Goal: Information Seeking & Learning: Learn about a topic

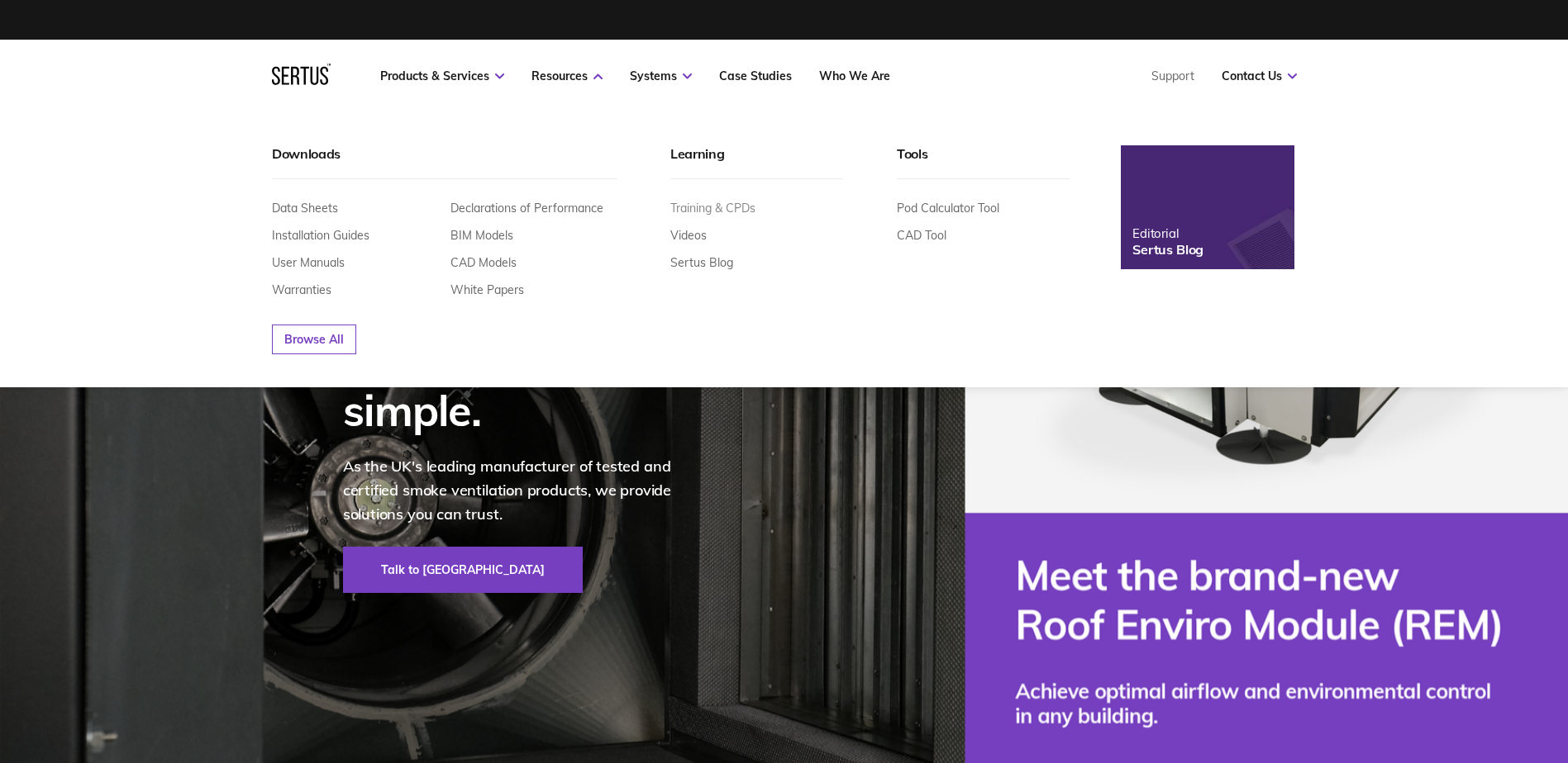
click at [721, 207] on link "Training & CPDs" at bounding box center [712, 208] width 85 height 15
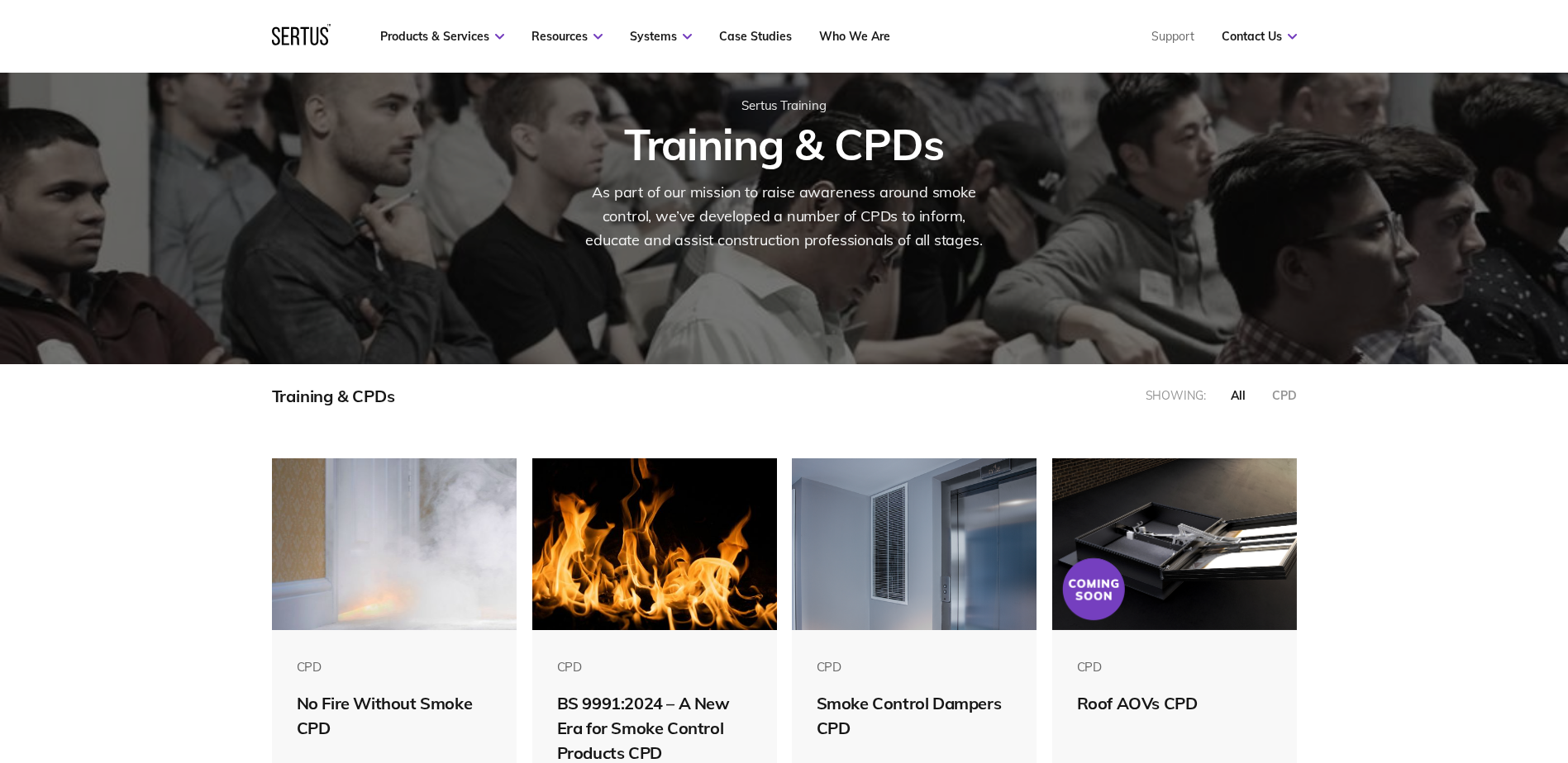
scroll to position [331, 0]
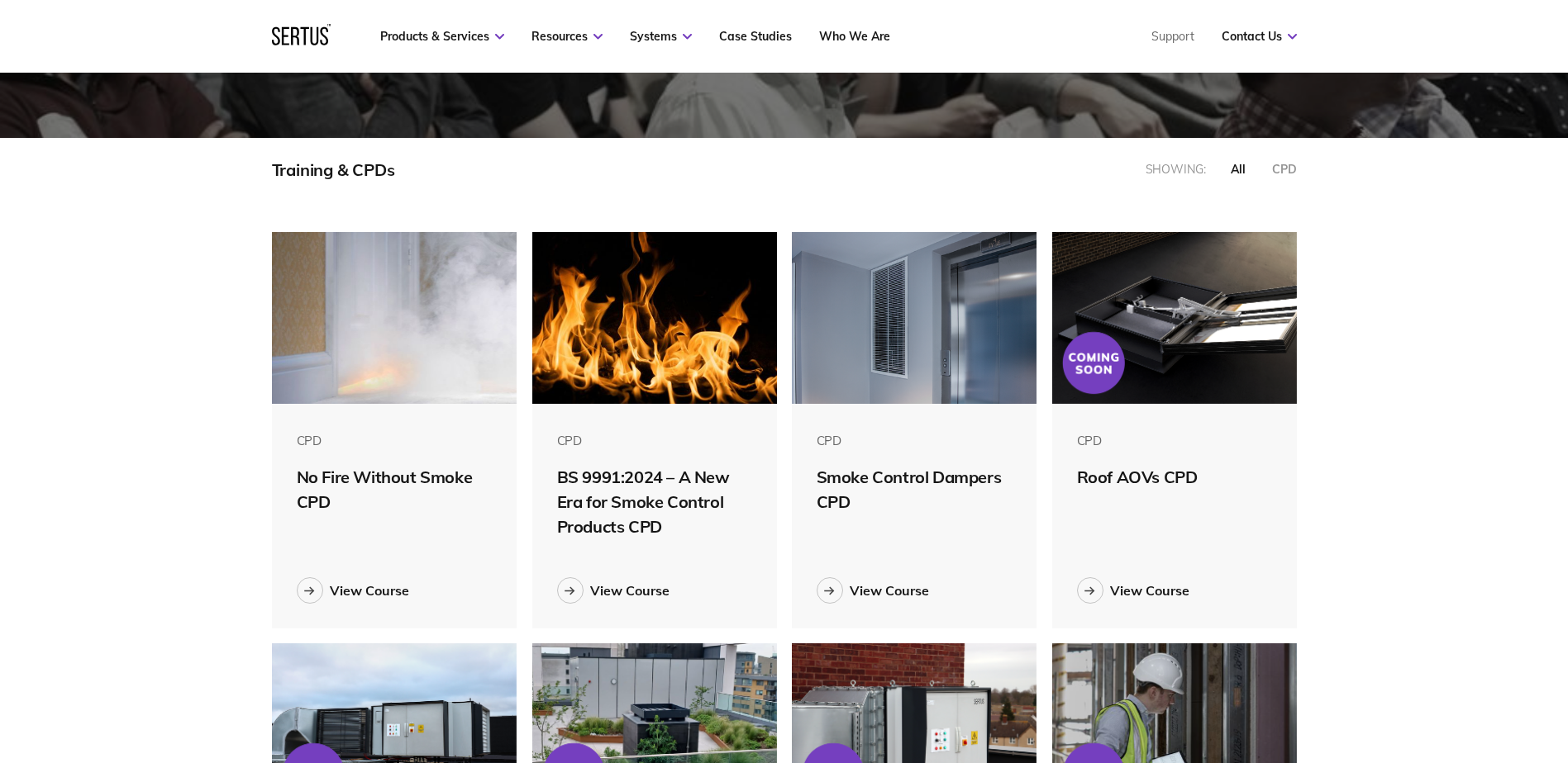
click at [675, 344] on img at bounding box center [655, 318] width 245 height 172
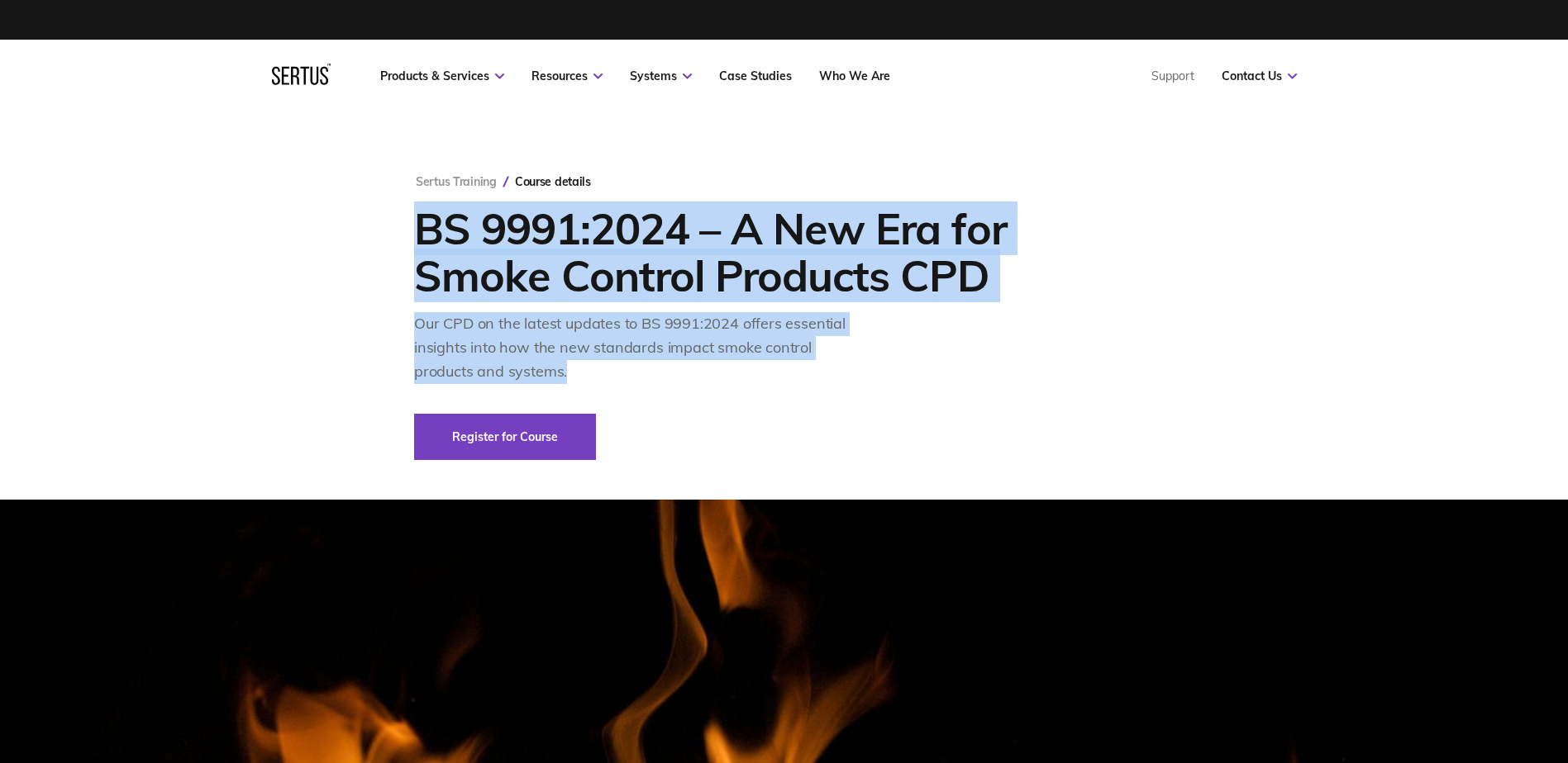
drag, startPoint x: 421, startPoint y: 219, endPoint x: 617, endPoint y: 376, distance: 251.1
click at [617, 376] on div "Sertus Training Course details BS 9991:2024 – A New Era for Smoke Control Produ…" at bounding box center [784, 317] width 740 height 286
copy div "BS 9991:2024 – A New Era for Smoke Control Products CPD Our CPD on the latest u…"
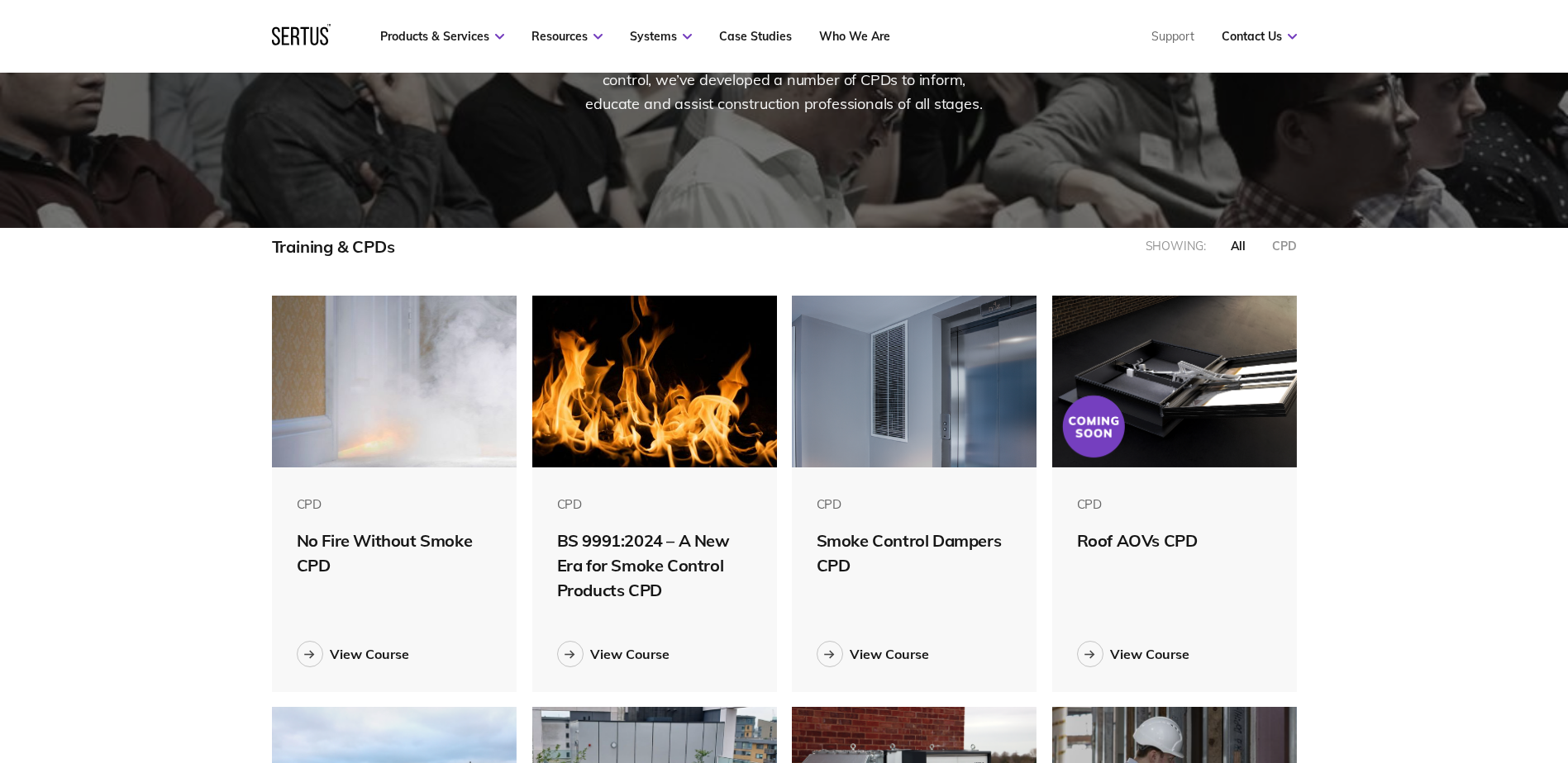
scroll to position [248, 0]
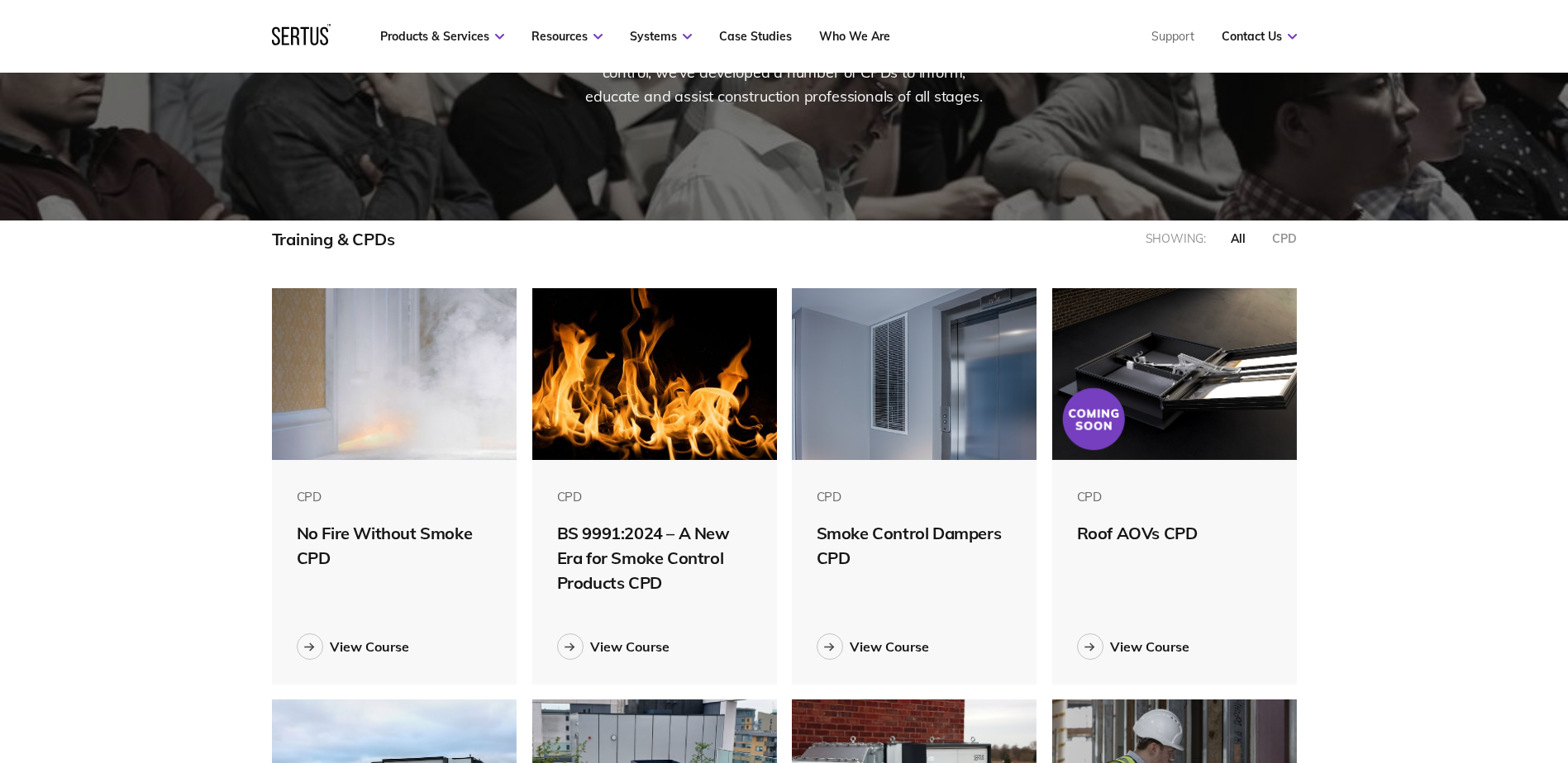
click at [900, 419] on img at bounding box center [914, 374] width 245 height 172
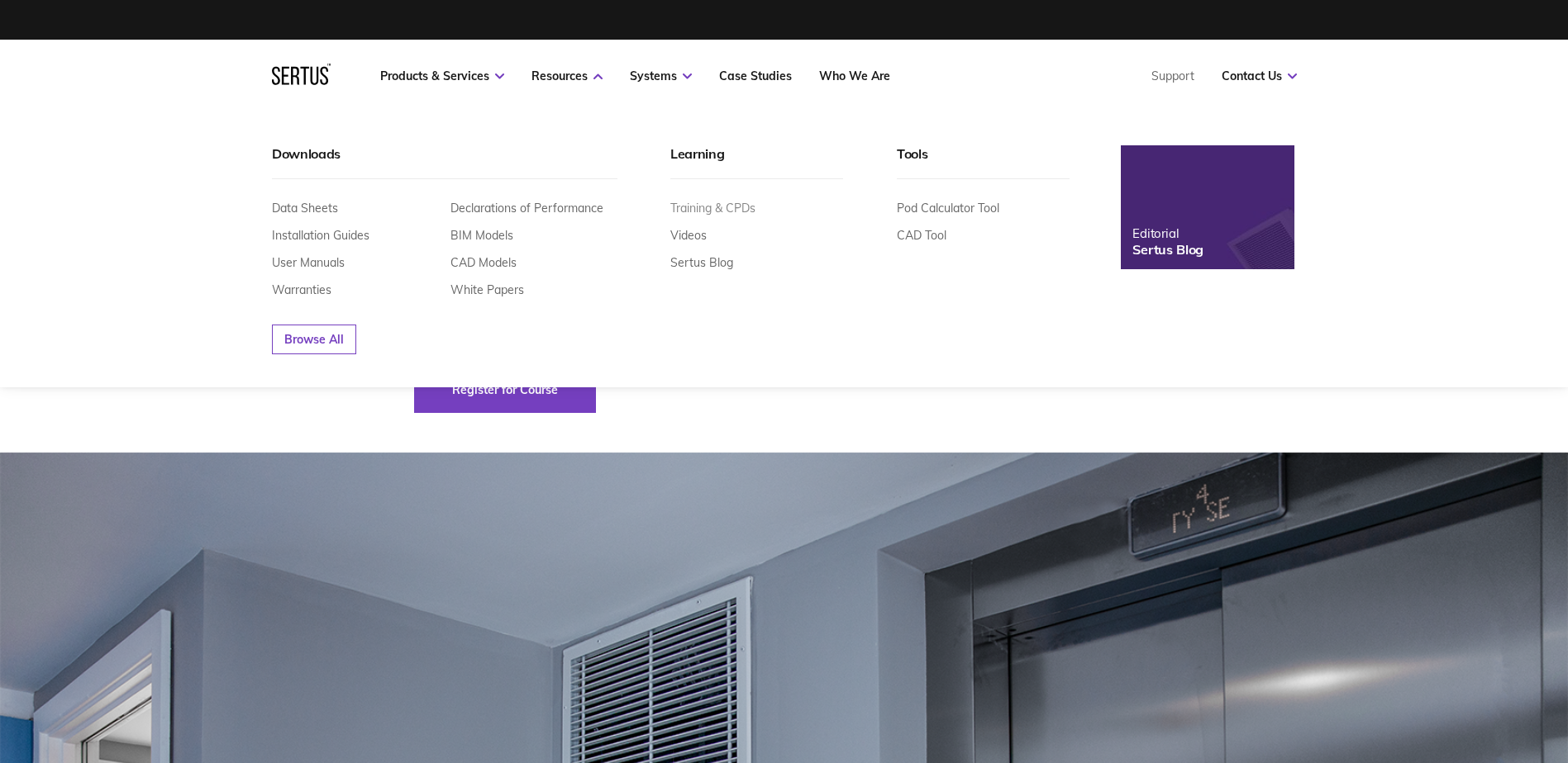
click at [711, 204] on link "Training & CPDs" at bounding box center [712, 208] width 85 height 15
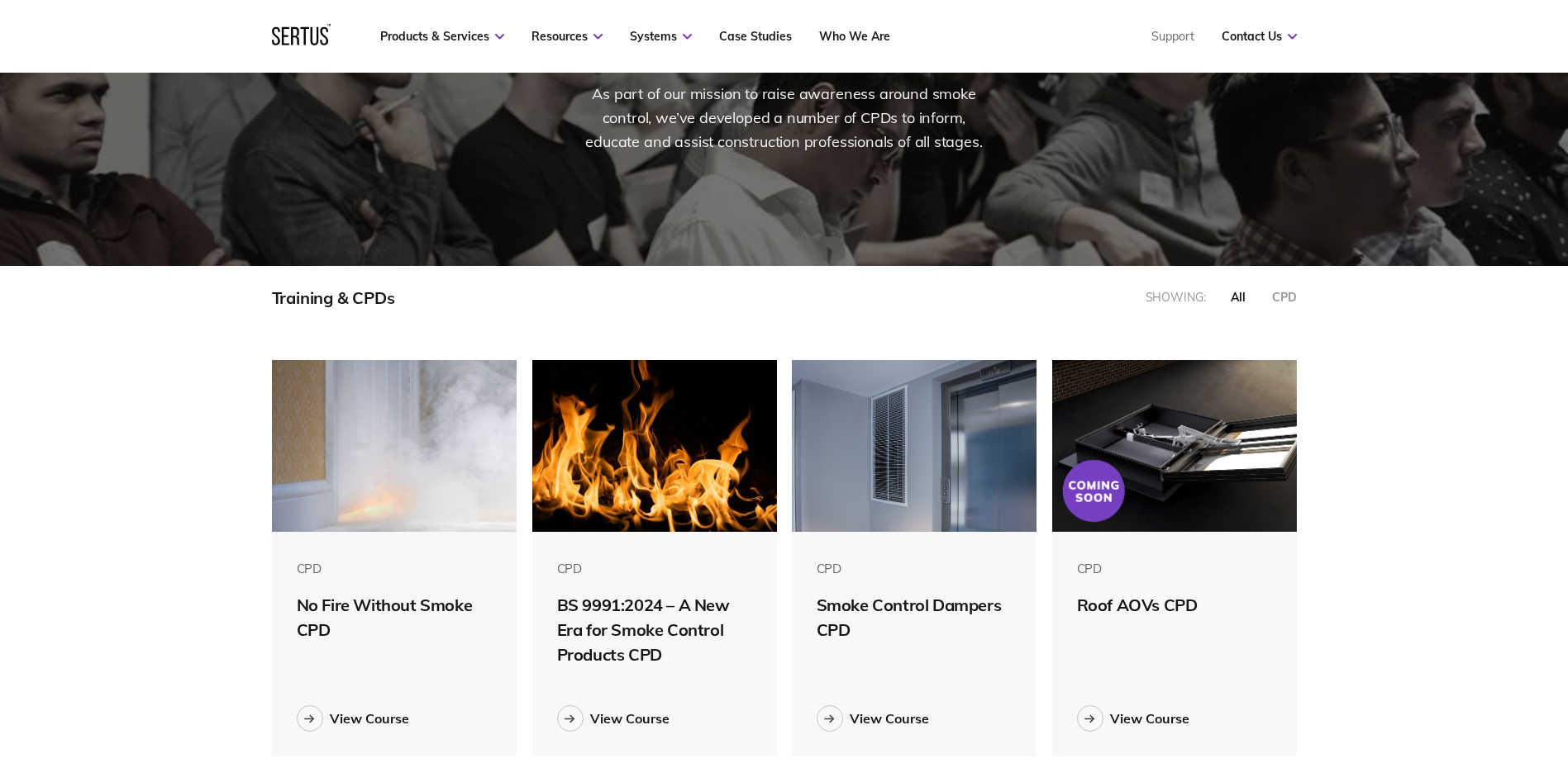
scroll to position [248, 0]
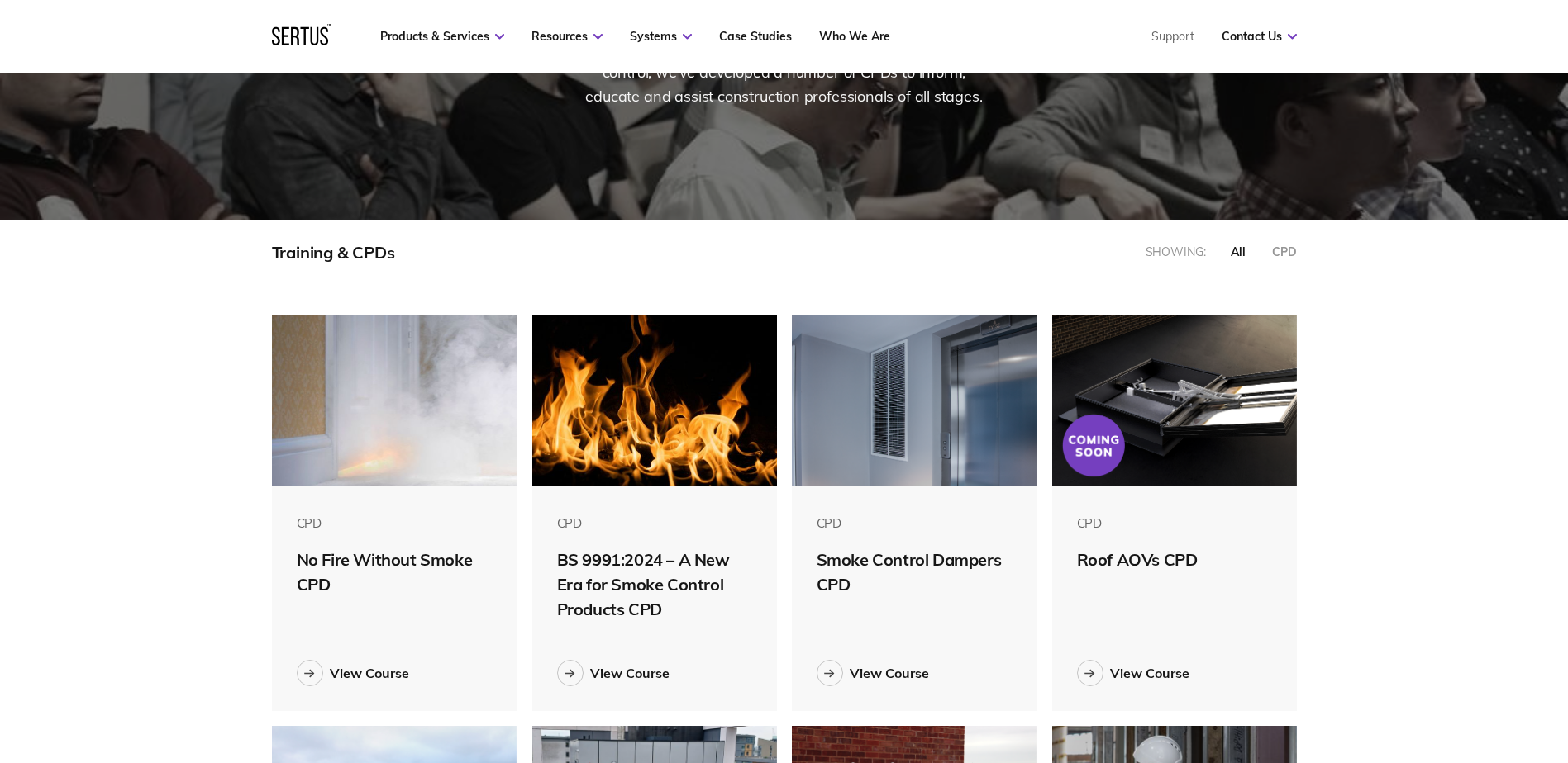
click at [641, 441] on img at bounding box center [655, 400] width 245 height 172
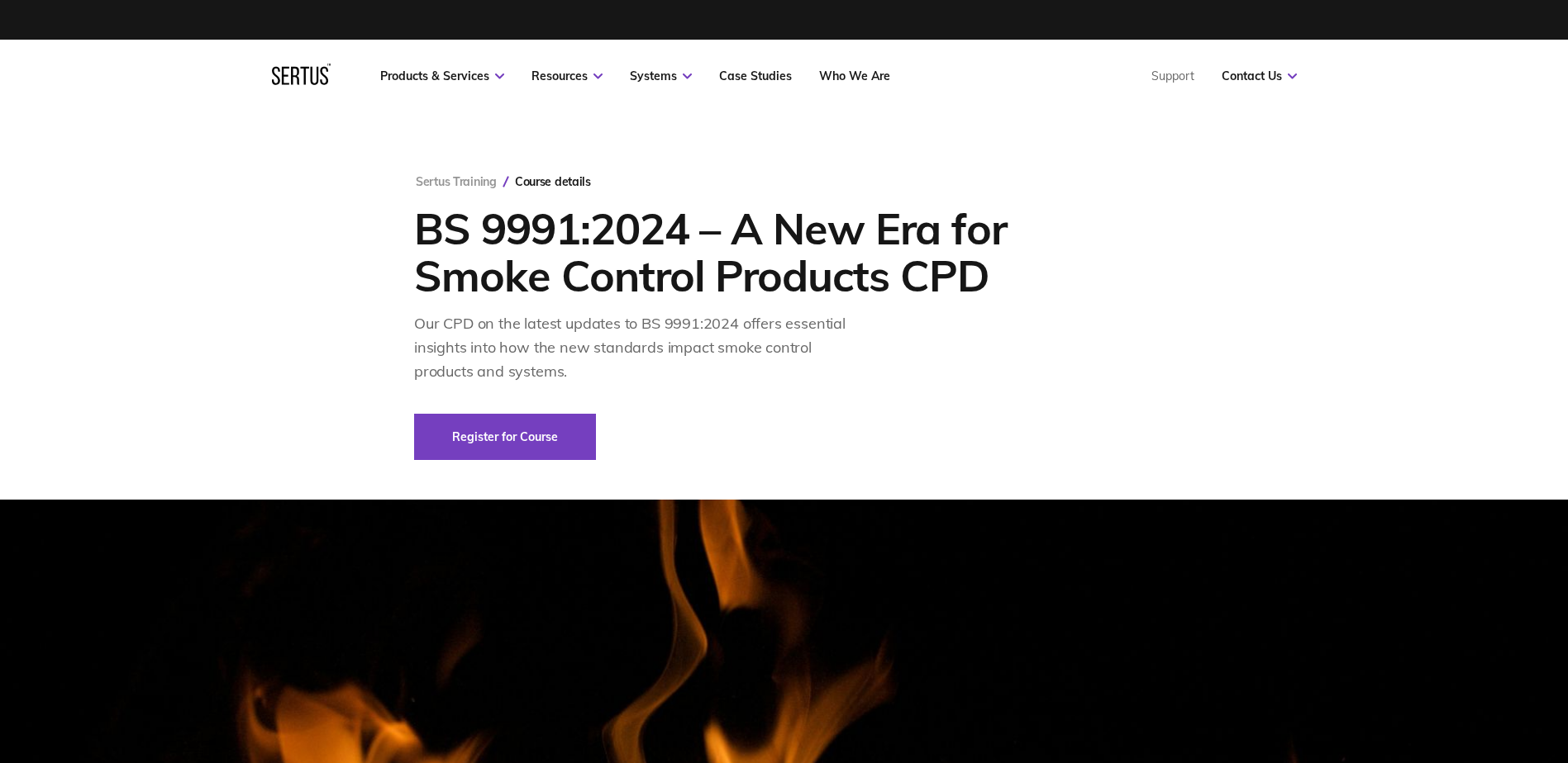
click at [509, 356] on div "Our CPD on the latest updates to BS 9991:2024 offers essential insights into ho…" at bounding box center [641, 348] width 454 height 71
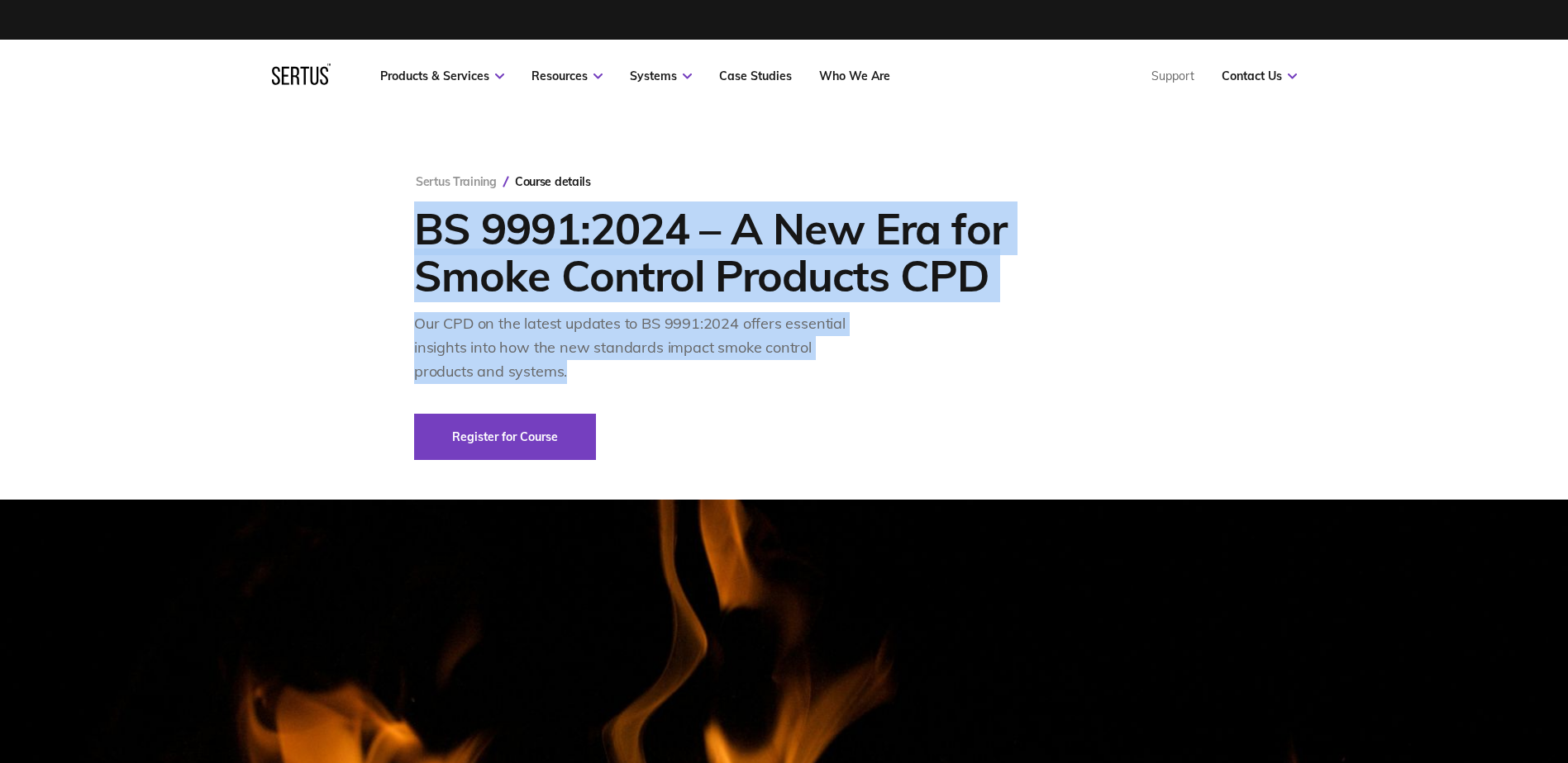
drag, startPoint x: 419, startPoint y: 224, endPoint x: 582, endPoint y: 367, distance: 216.8
click at [582, 367] on div "Sertus Training Course details BS 9991:2024 – A New Era for Smoke Control Produ…" at bounding box center [784, 317] width 740 height 286
copy div "BS 9991:2024 – A New Era for Smoke Control Products CPD Our CPD on the latest u…"
drag, startPoint x: 571, startPoint y: 215, endPoint x: 548, endPoint y: 219, distance: 23.3
click at [571, 214] on h1 "BS 9991:2024 – A New Era for Smoke Control Products CPD" at bounding box center [731, 251] width 633 height 94
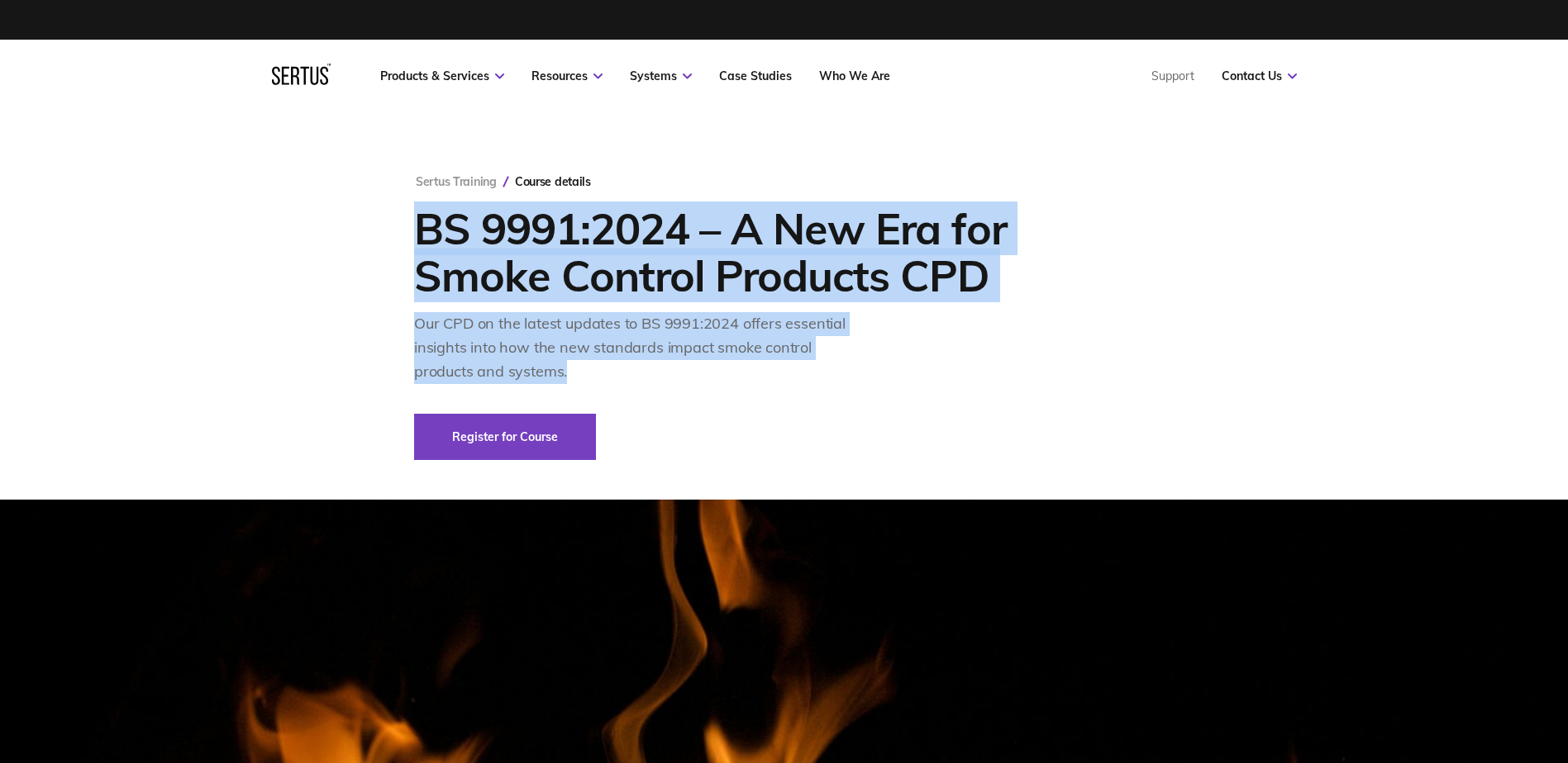
click at [426, 226] on h1 "BS 9991:2024 – A New Era for Smoke Control Products CPD" at bounding box center [731, 251] width 633 height 94
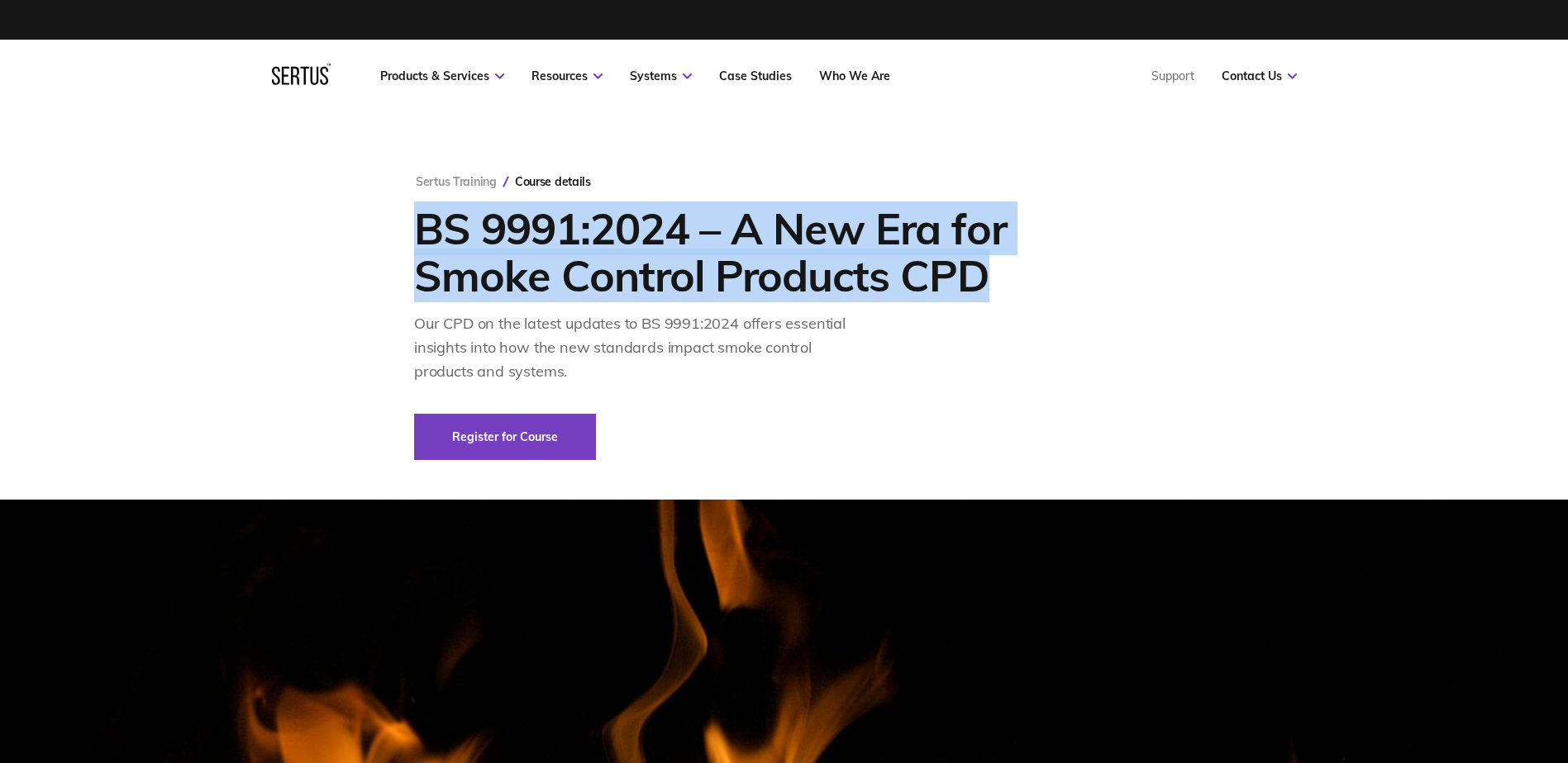
drag, startPoint x: 986, startPoint y: 276, endPoint x: 422, endPoint y: 230, distance: 565.9
click at [422, 230] on h1 "BS 9991:2024 – A New Era for Smoke Control Products CPD" at bounding box center [731, 251] width 633 height 94
copy h1 "BS 9991:2024 – A New Era for Smoke Control Products CPD"
